Goal: Transaction & Acquisition: Book appointment/travel/reservation

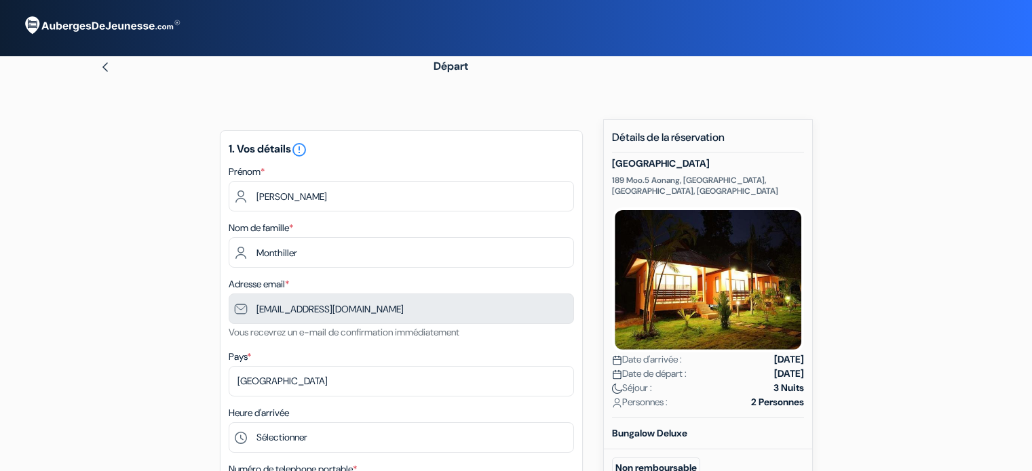
scroll to position [95, 0]
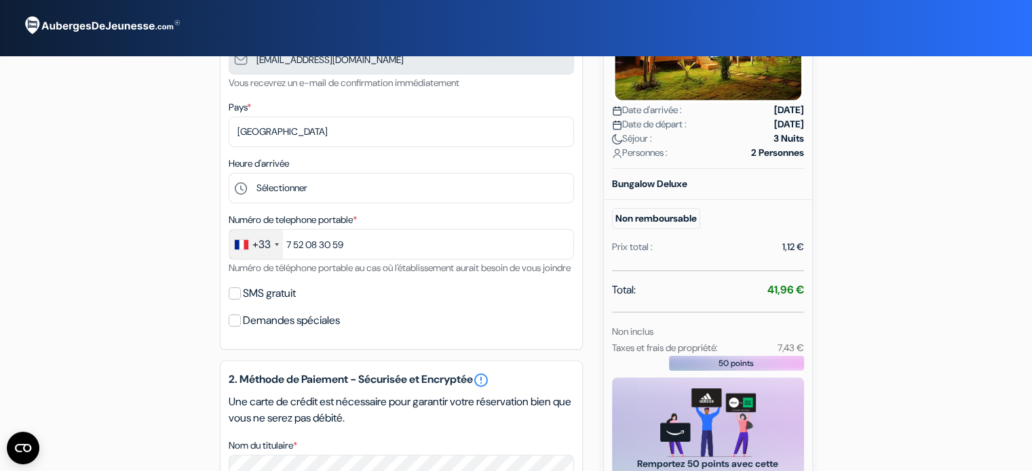
scroll to position [255, 0]
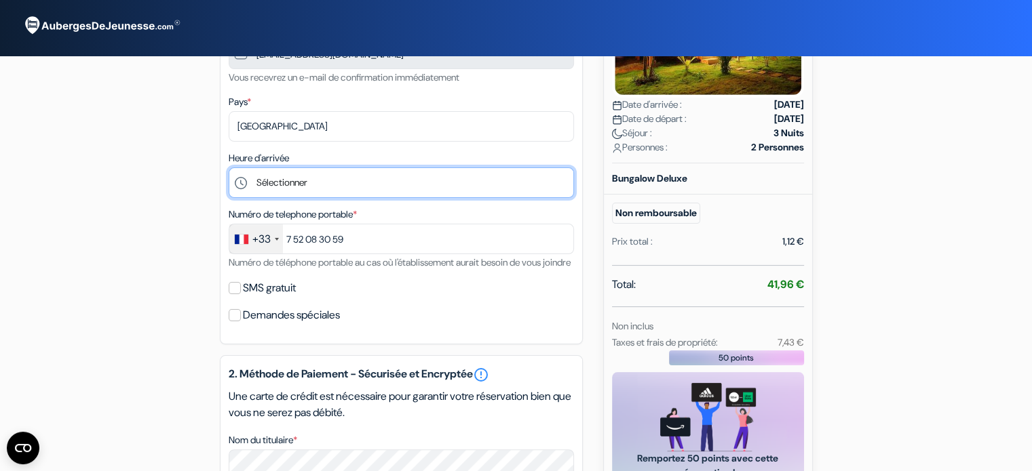
click at [279, 180] on select "Sélectionner 14:00 15:00 16:00 17:00 18:00 19:00 20:00 21:00 22:00" at bounding box center [401, 183] width 345 height 31
select select "15"
click at [229, 168] on select "Sélectionner 14:00 15:00 16:00 17:00 18:00 19:00 20:00 21:00 22:00" at bounding box center [401, 183] width 345 height 31
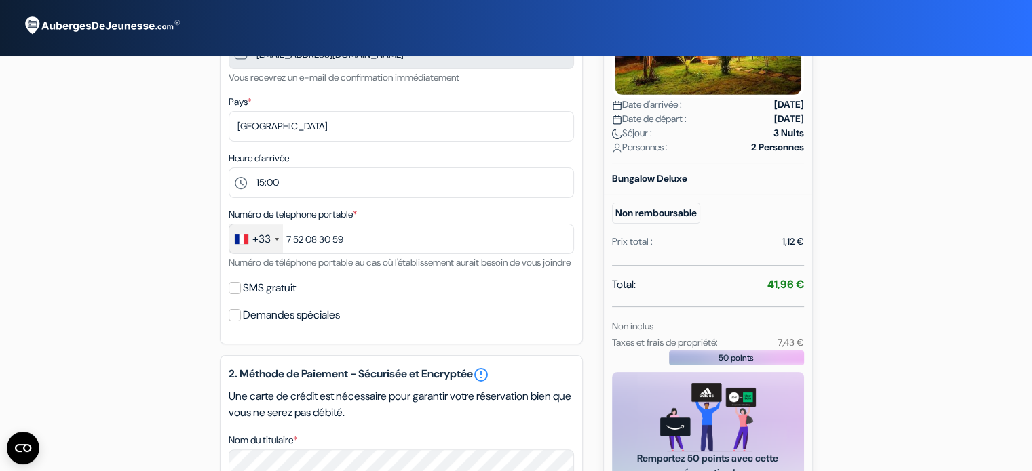
click at [138, 124] on div "add_box [GEOGRAPHIC_DATA] [STREET_ADDRESS] Détails de l'établissement X no_plan" at bounding box center [516, 362] width 895 height 996
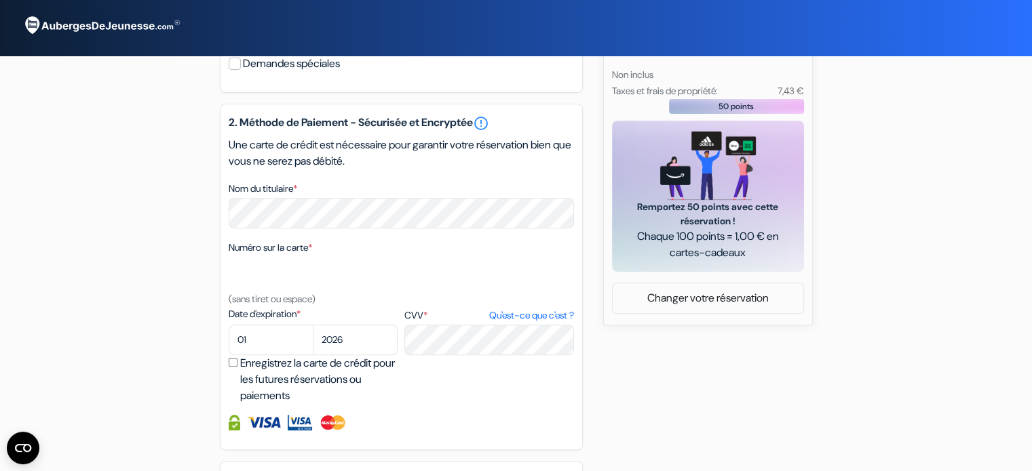
scroll to position [507, 0]
select select "06"
select select "2030"
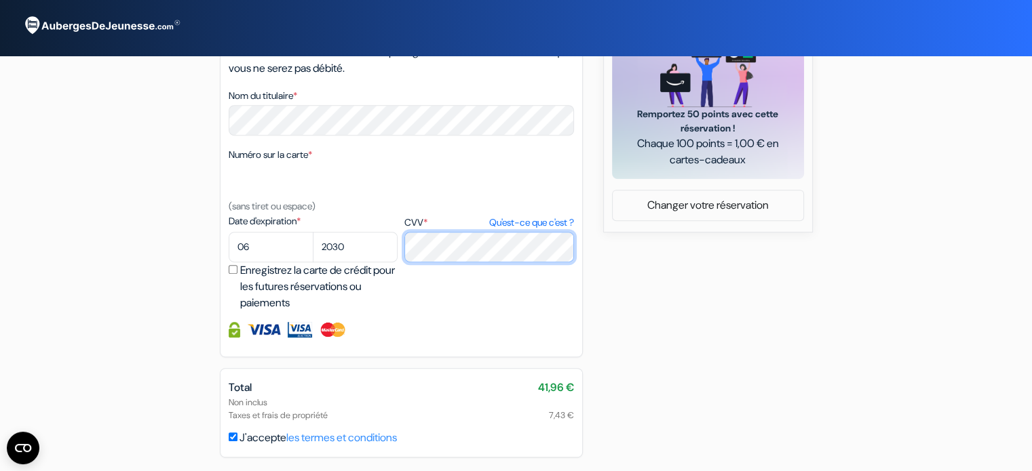
scroll to position [662, 0]
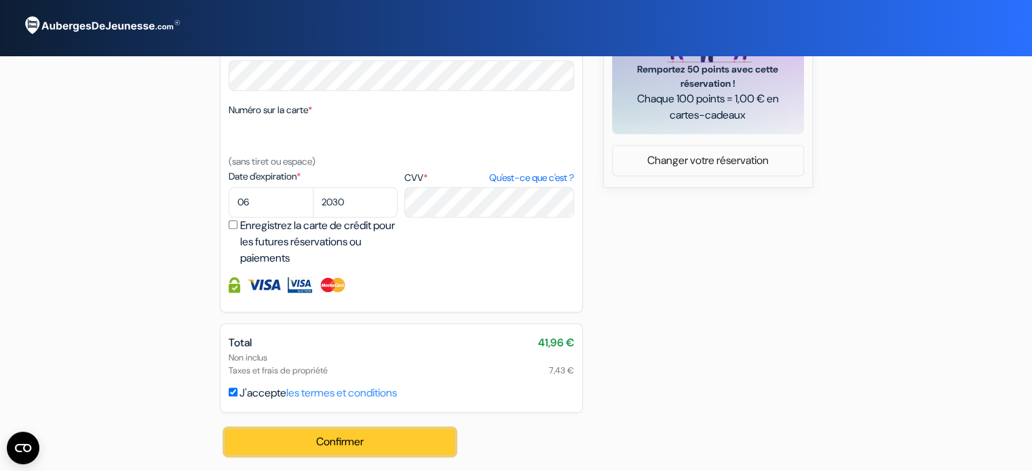
click at [305, 437] on button "Confirmer Loading..." at bounding box center [340, 442] width 230 height 26
click at [328, 446] on button "Confirmer Loading..." at bounding box center [340, 442] width 230 height 26
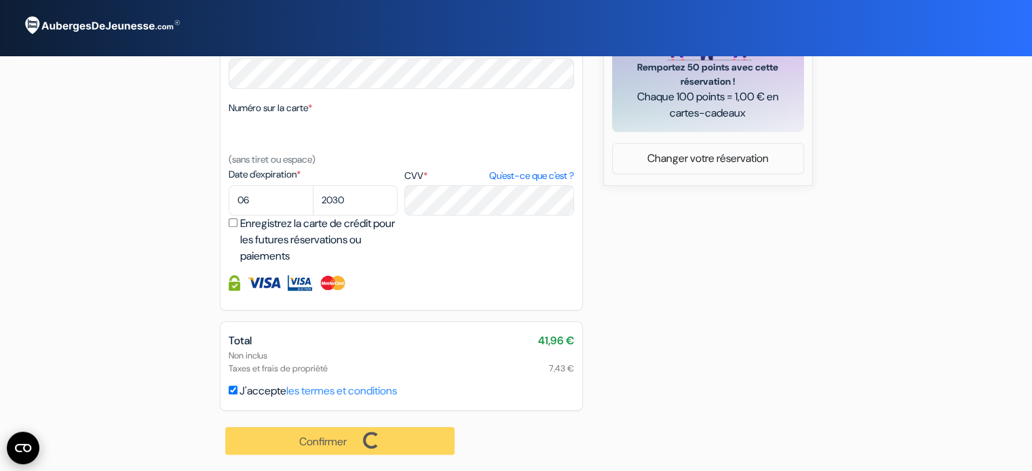
click at [16, 448] on icon "CMP-Widget öffnen" at bounding box center [23, 448] width 16 height 8
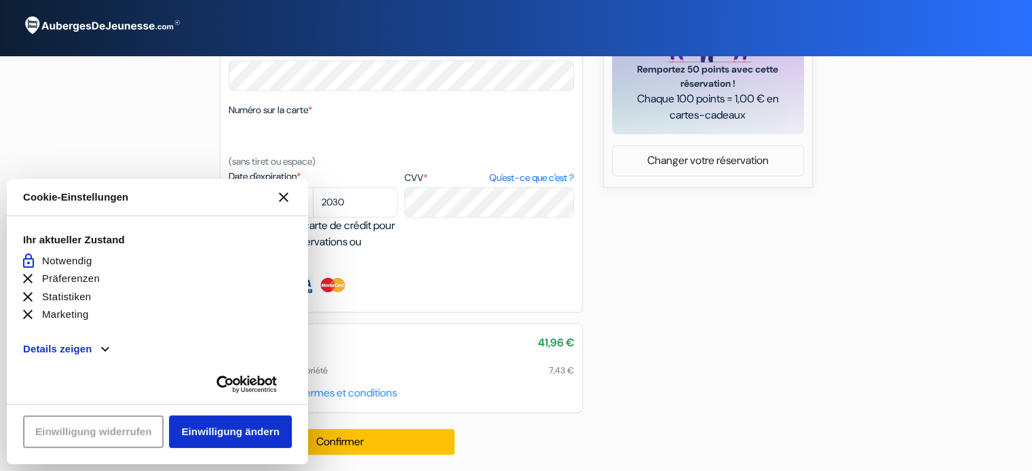
click at [279, 197] on icon "[#WIDGET_ICON_CROSS#]" at bounding box center [283, 197] width 9 height 9
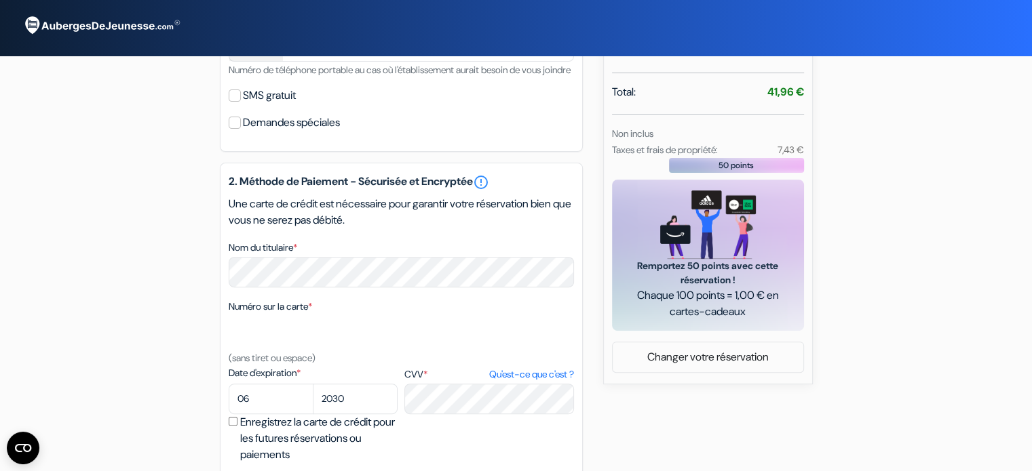
scroll to position [469, 0]
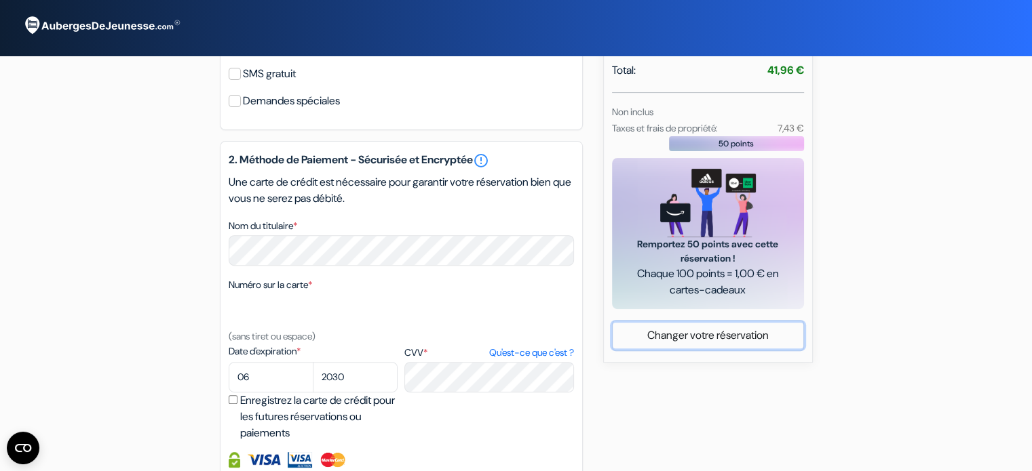
click at [695, 337] on link "Changer votre réservation" at bounding box center [708, 336] width 191 height 26
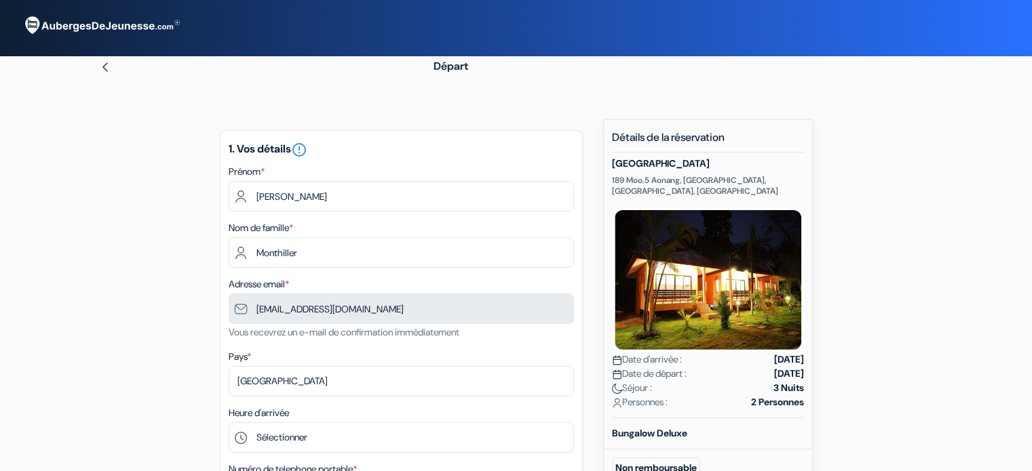
type input "7 52 08 30 59"
